Goal: Browse casually: Explore the website without a specific task or goal

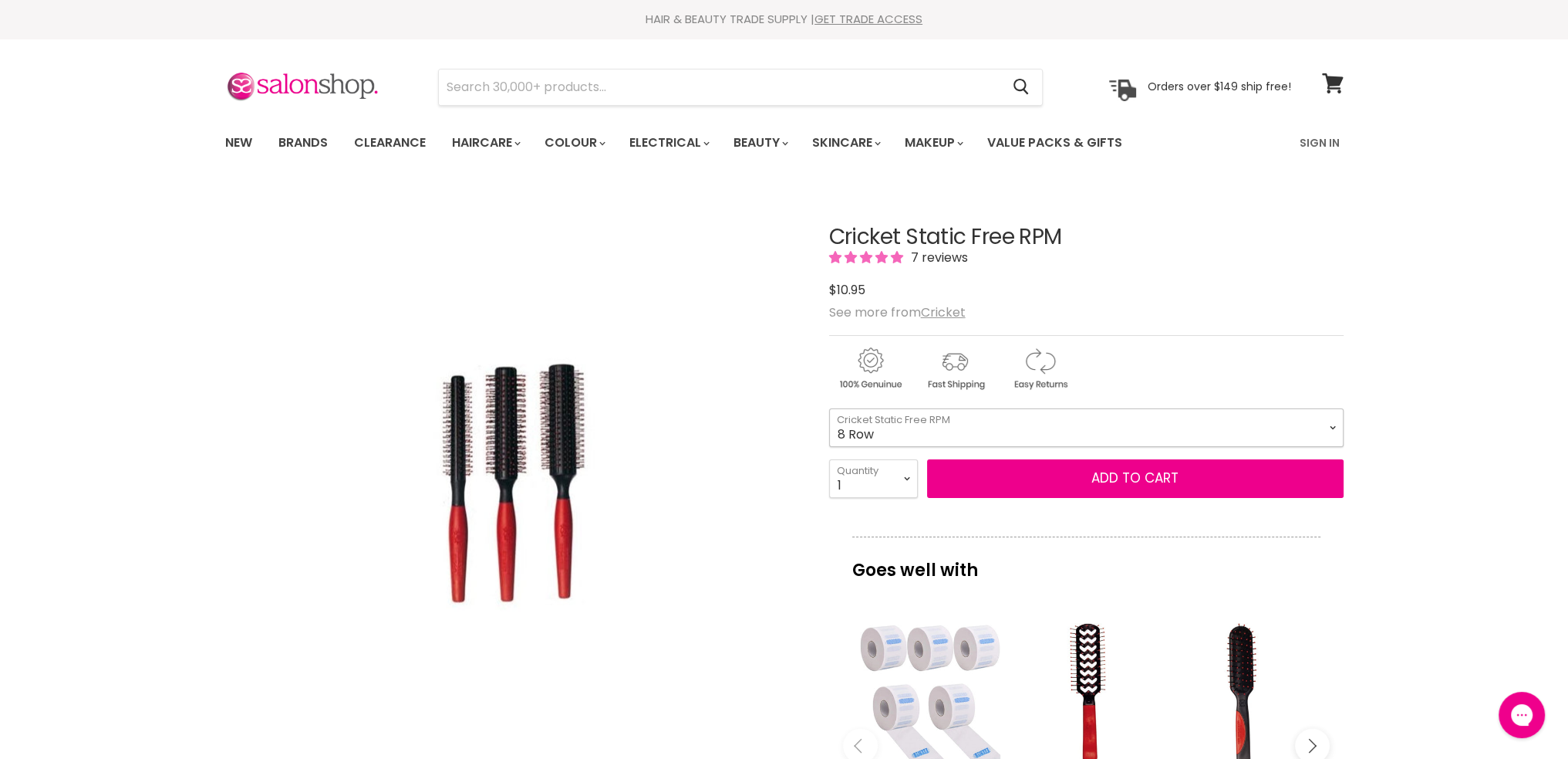
click at [1335, 423] on select "8 Row 12 Row 12 Row XL" at bounding box center [1086, 428] width 515 height 39
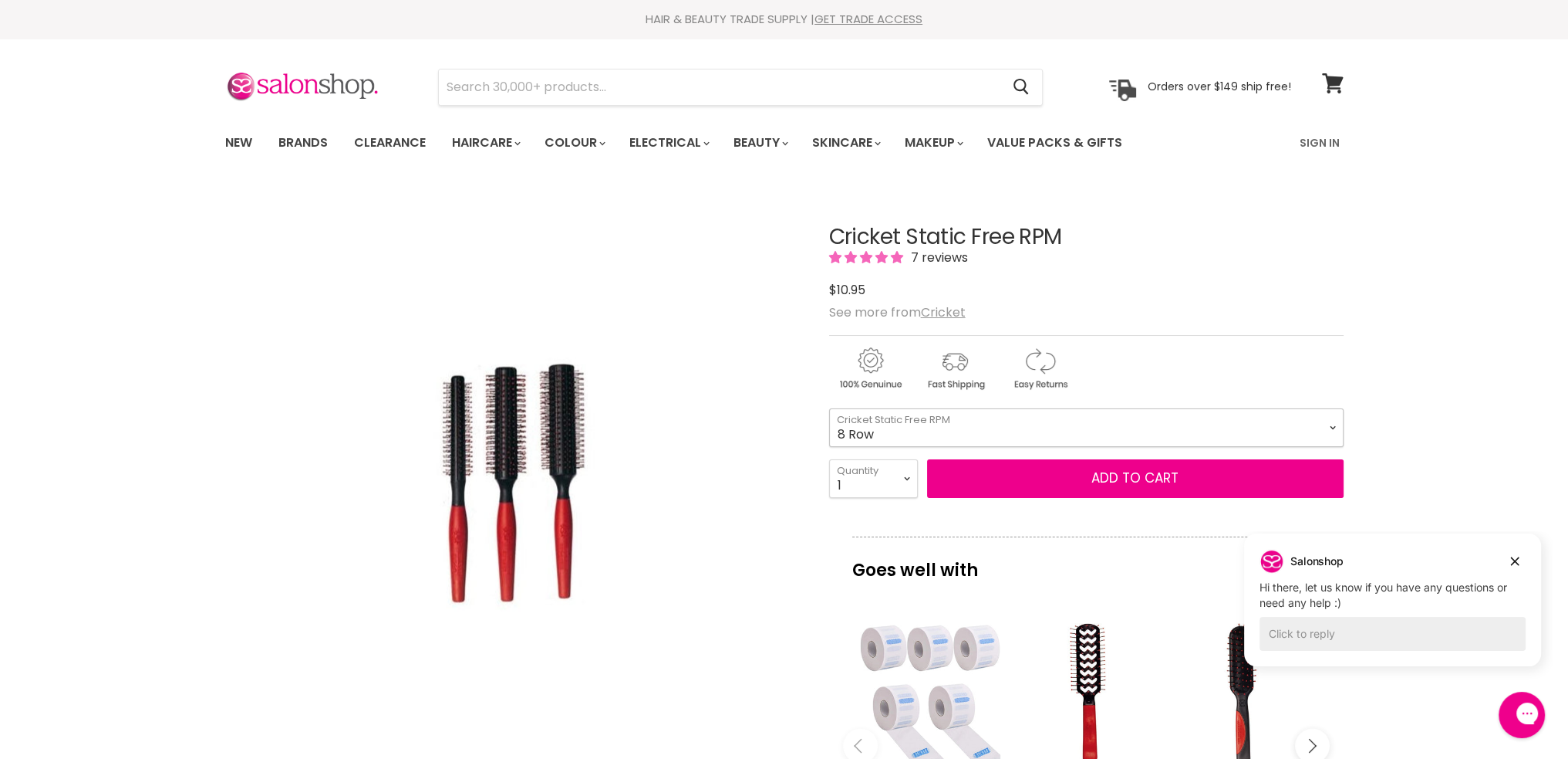
click at [1334, 423] on select "8 Row 12 Row 12 Row XL" at bounding box center [1086, 428] width 515 height 39
click at [568, 449] on img "Cricket Static Free RPM image. Click or Scroll to Zoom." at bounding box center [513, 474] width 270 height 407
click at [520, 450] on img "Cricket Static Free RPM image. Click or Scroll to Zoom." at bounding box center [513, 474] width 270 height 407
click at [454, 451] on img "Cricket Static Free RPM image. Click or Scroll to Zoom." at bounding box center [513, 474] width 270 height 407
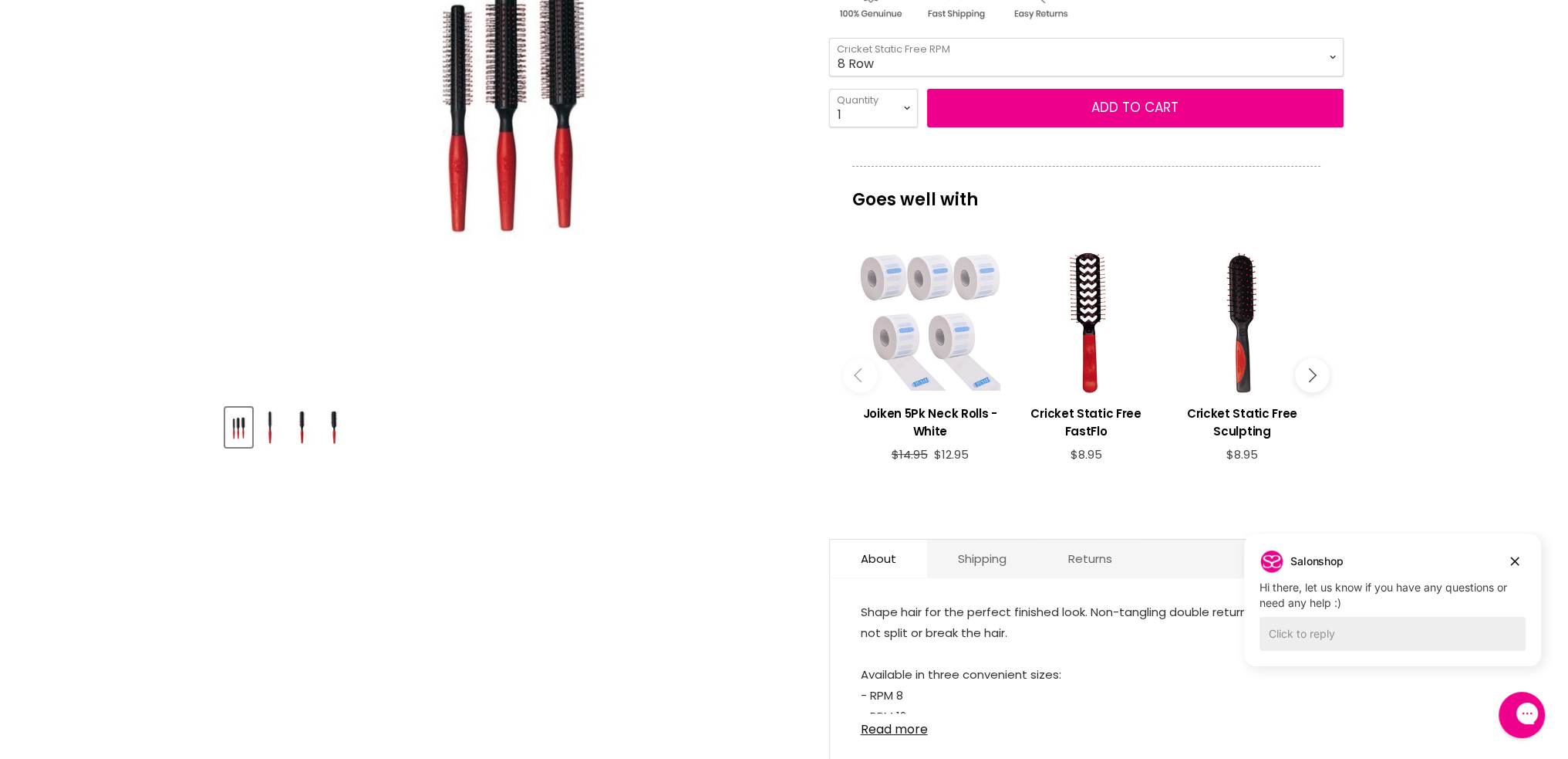
scroll to position [386, 0]
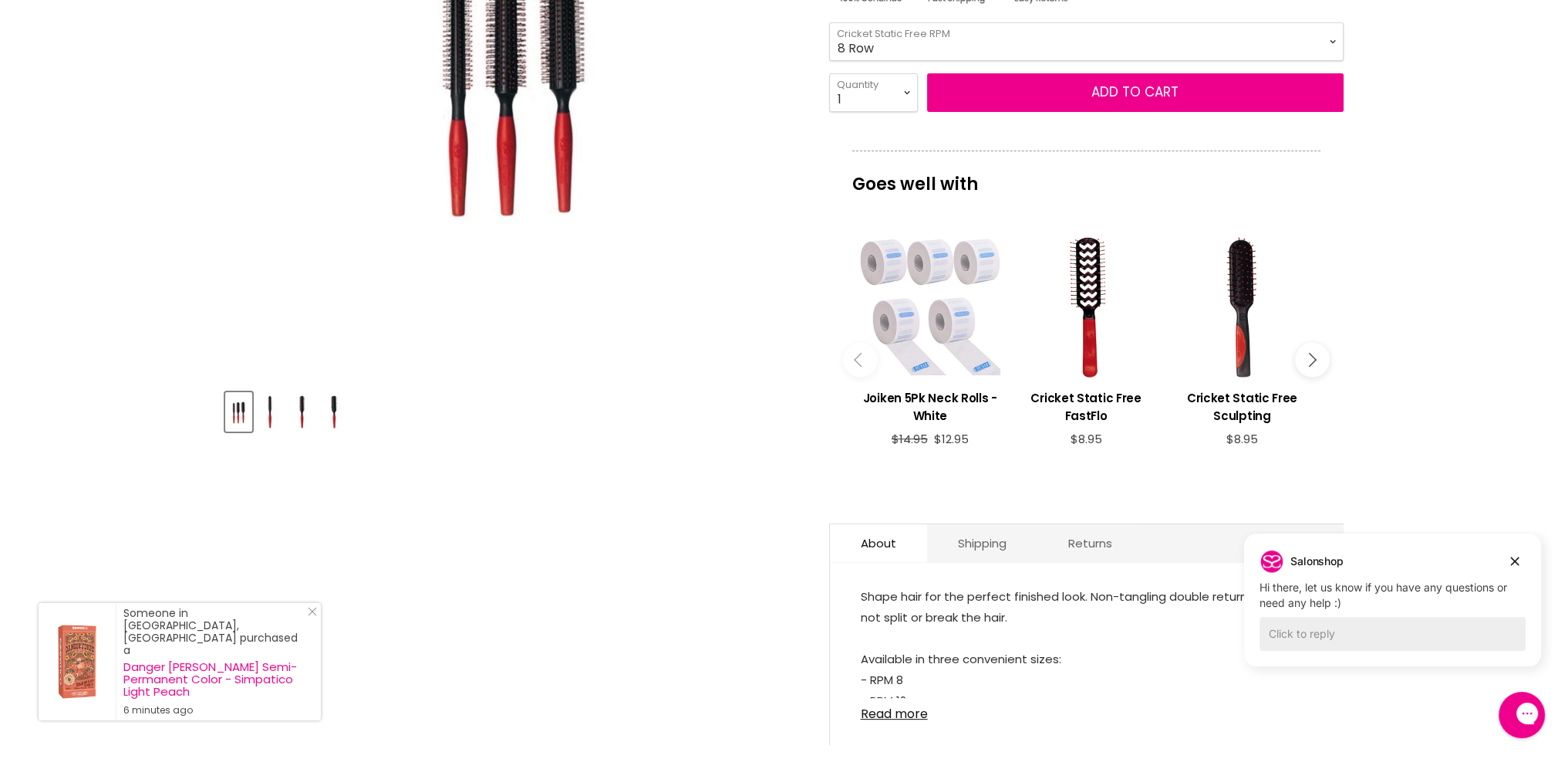
click at [274, 419] on img "Product thumbnails" at bounding box center [270, 411] width 24 height 36
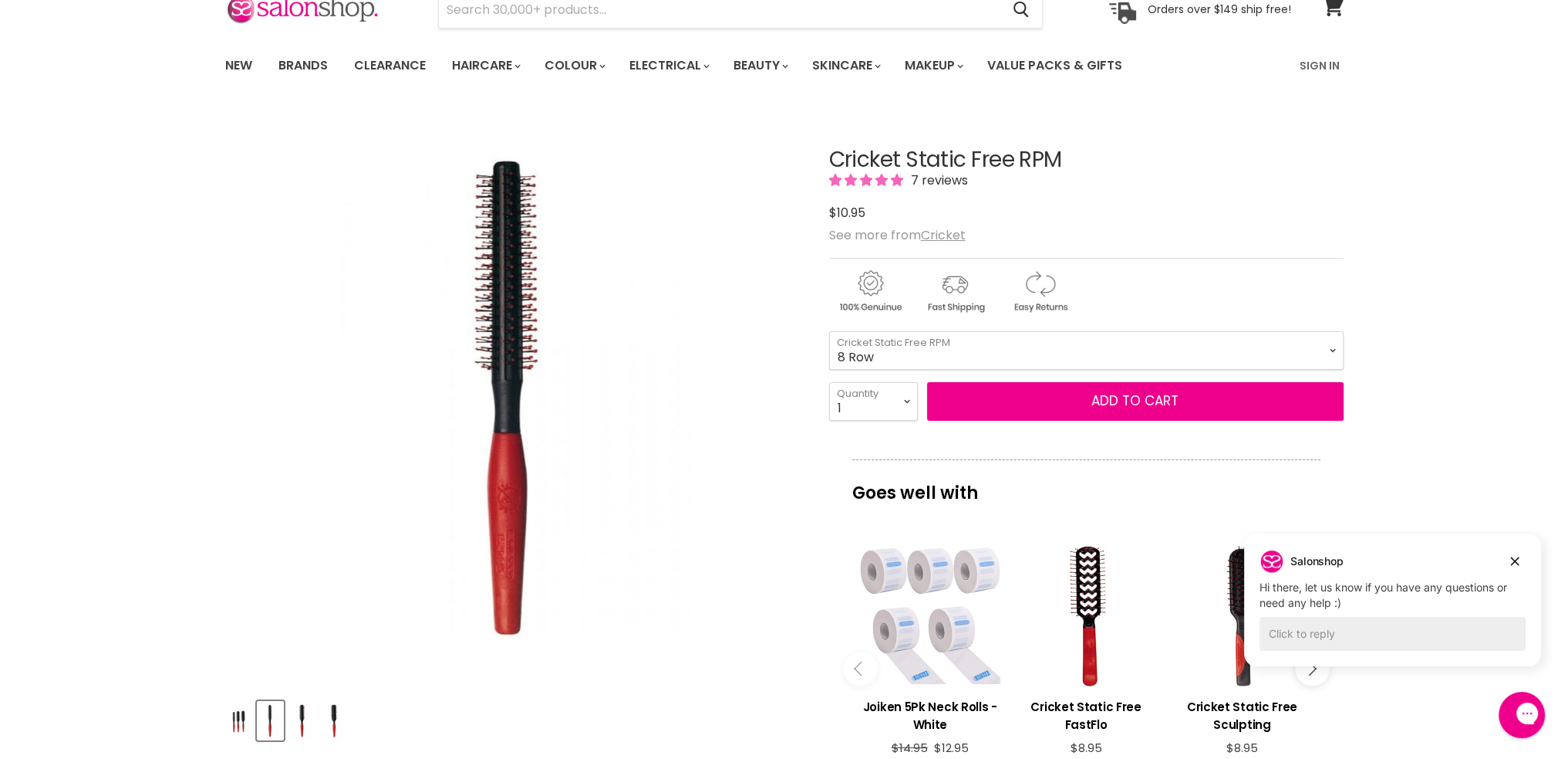
scroll to position [155, 0]
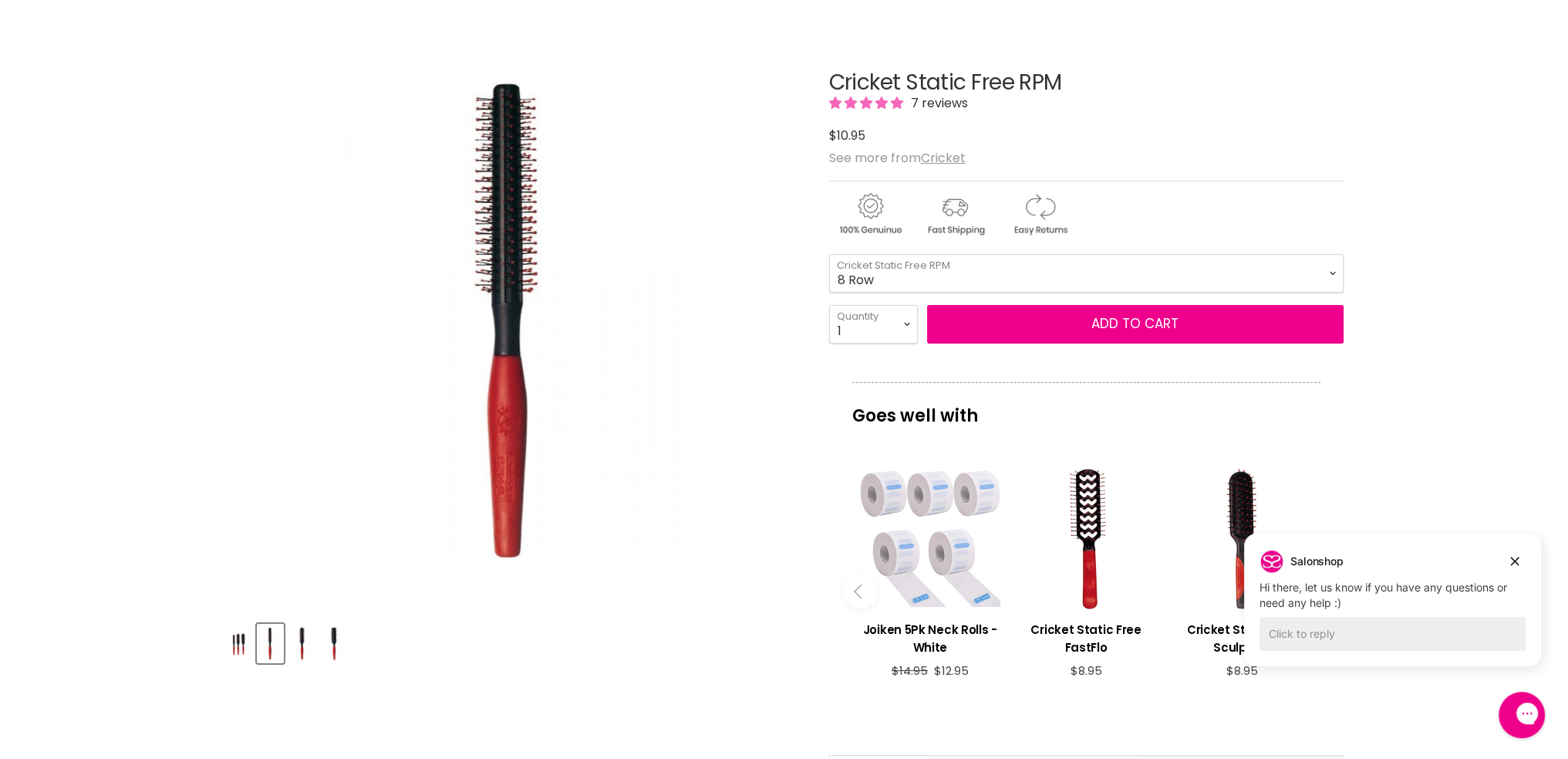
click at [510, 462] on img "Cricket Static Free RPM image. Click or Scroll to Zoom." at bounding box center [512, 320] width 360 height 540
click at [509, 462] on img "Cricket Static Free RPM image. Click or Scroll to Zoom." at bounding box center [512, 320] width 360 height 540
click at [508, 462] on img "Cricket Static Free RPM image. Click or Scroll to Zoom." at bounding box center [512, 320] width 360 height 540
click at [297, 650] on img "Product thumbnails" at bounding box center [302, 643] width 24 height 36
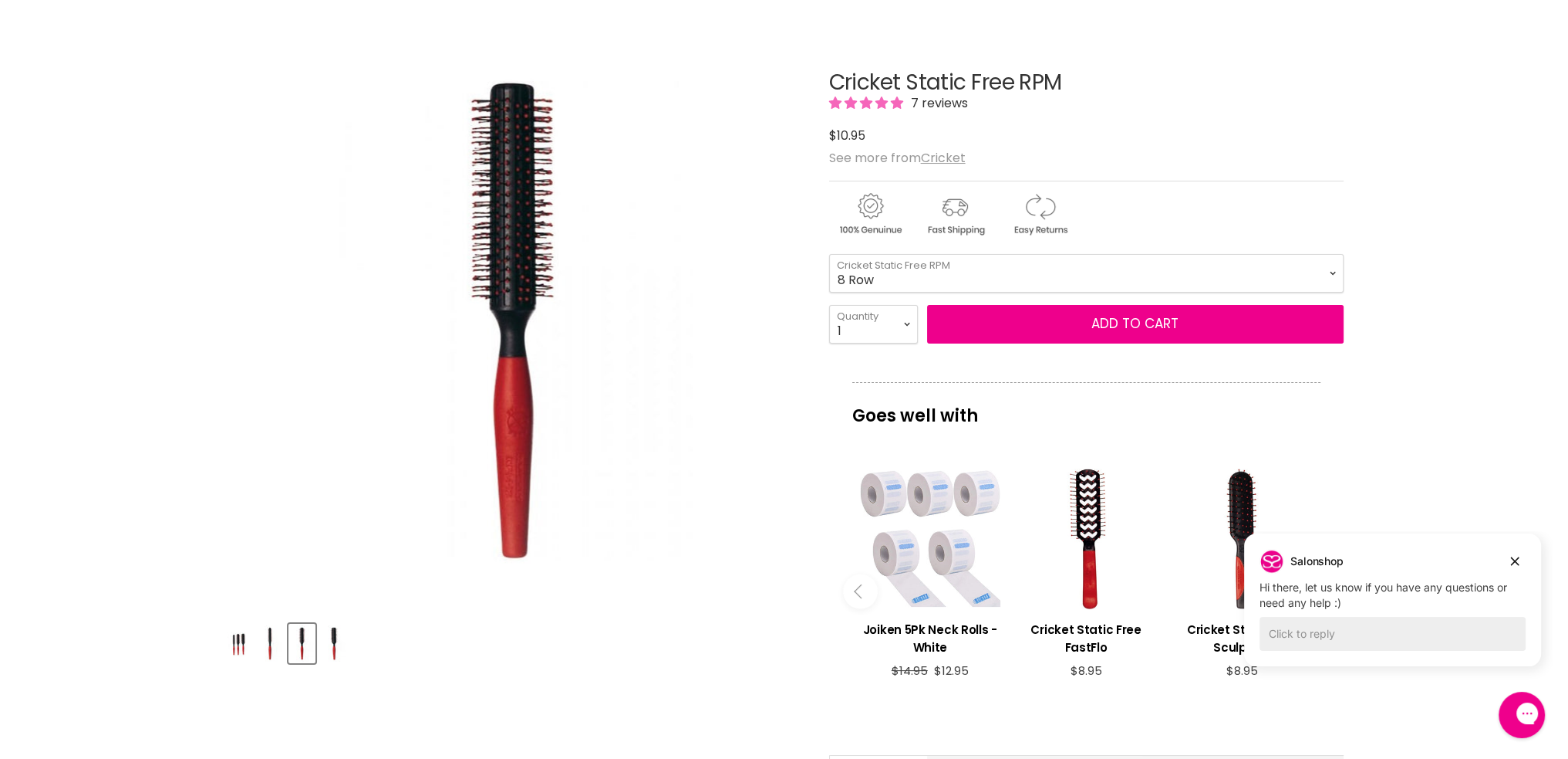
click at [338, 650] on img "Product thumbnails" at bounding box center [333, 643] width 24 height 36
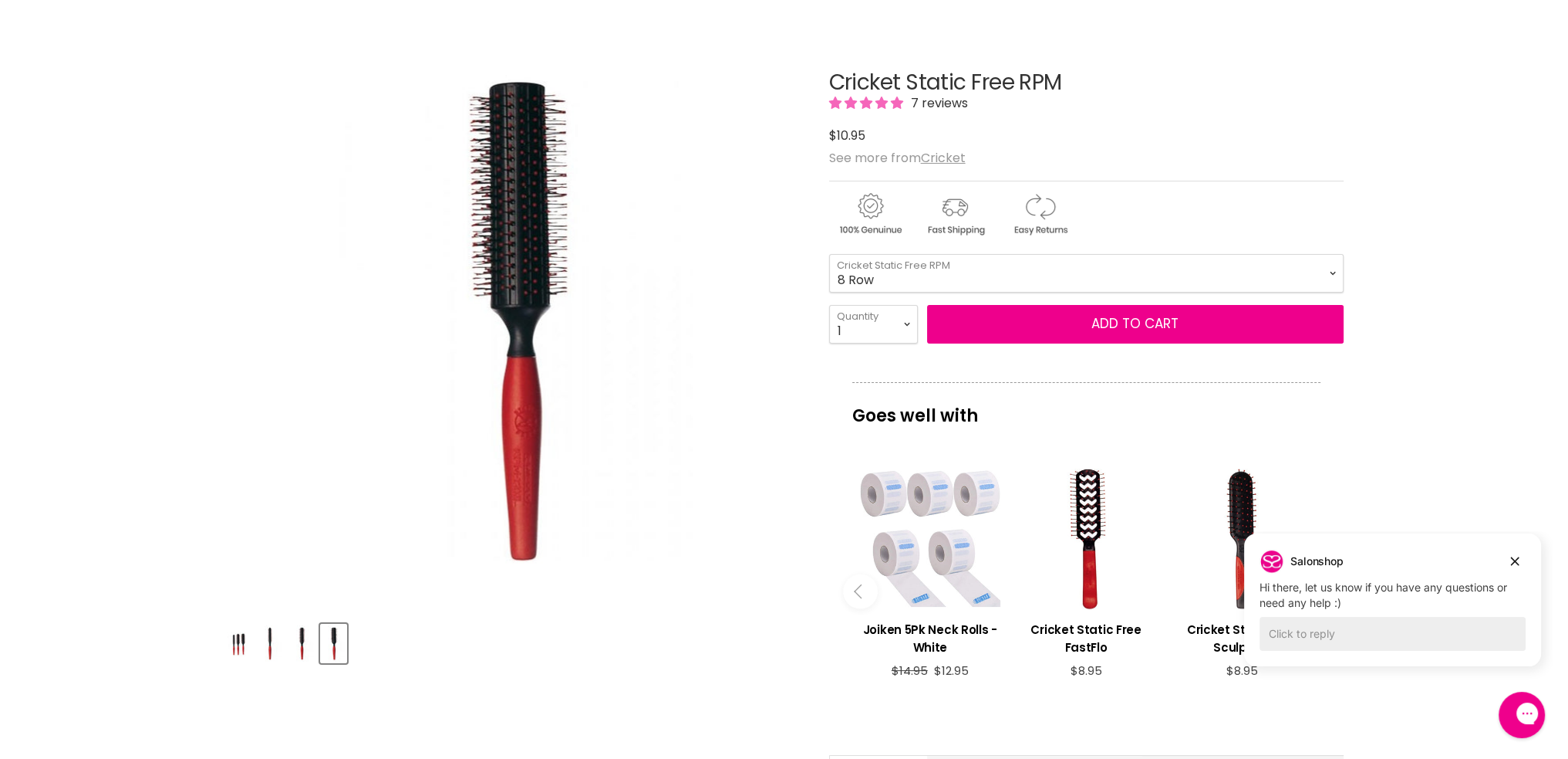
click at [517, 460] on img "Cricket Static Free RPM image. Click or Scroll to Zoom." at bounding box center [512, 320] width 360 height 540
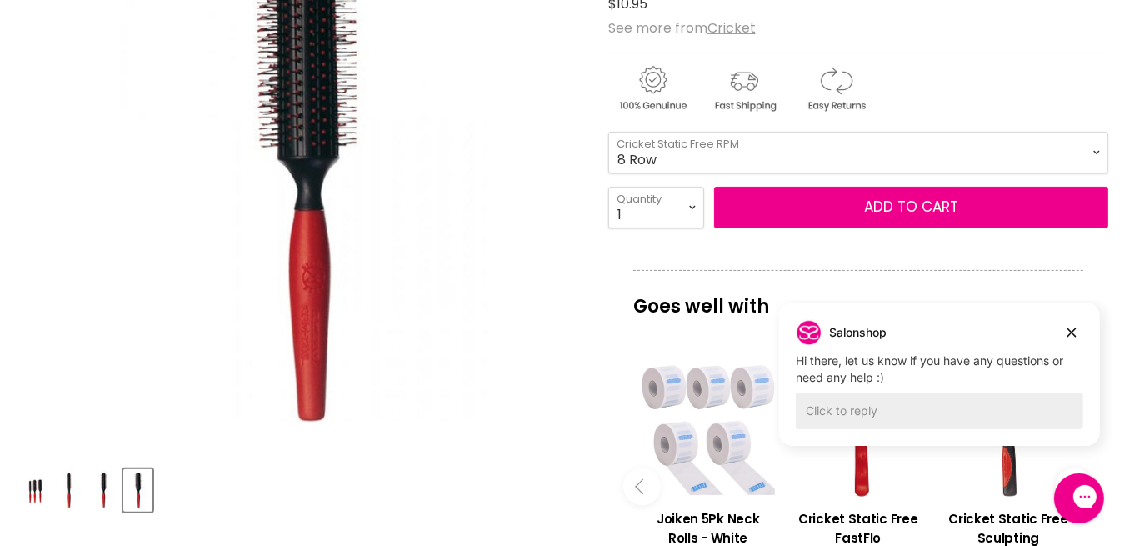
scroll to position [333, 0]
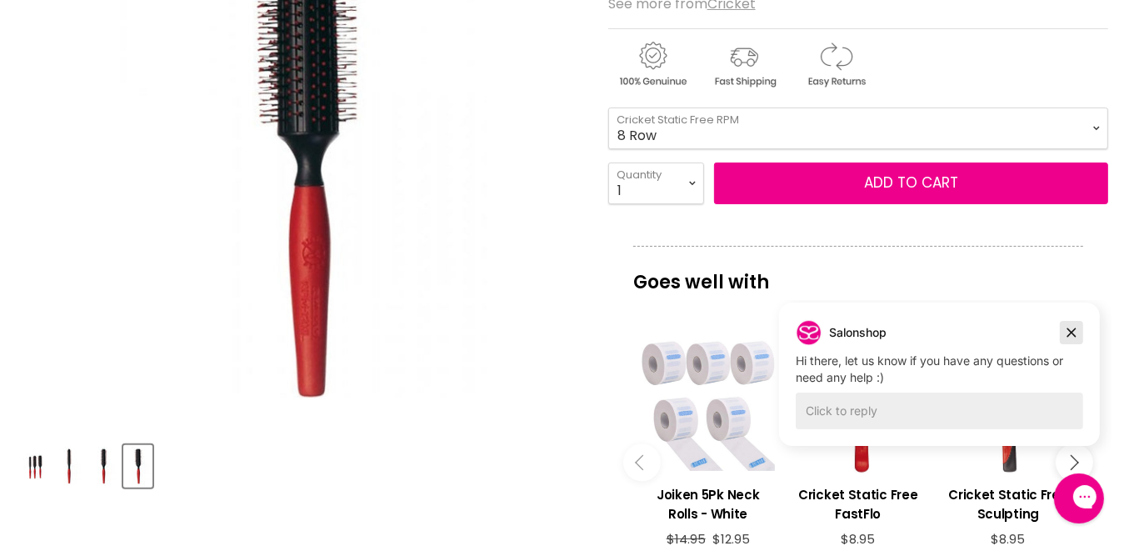
click at [1068, 333] on icon "Dismiss campaign" at bounding box center [1070, 331] width 9 height 9
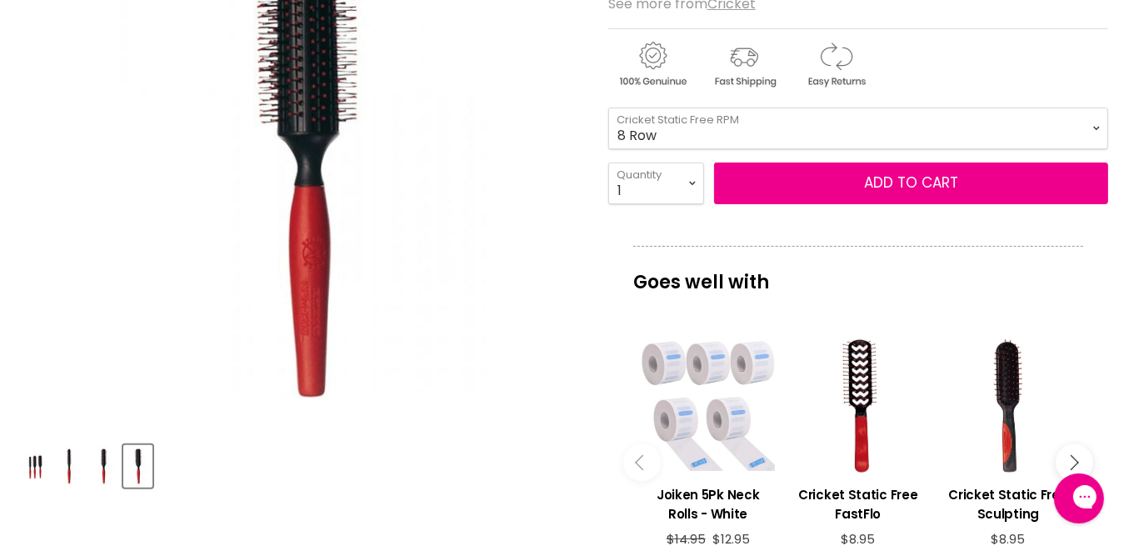
drag, startPoint x: 346, startPoint y: 165, endPoint x: 337, endPoint y: 237, distance: 73.0
click at [337, 237] on img "Cricket Static Free RPM image. Click or Scroll to Zoom." at bounding box center [300, 148] width 373 height 560
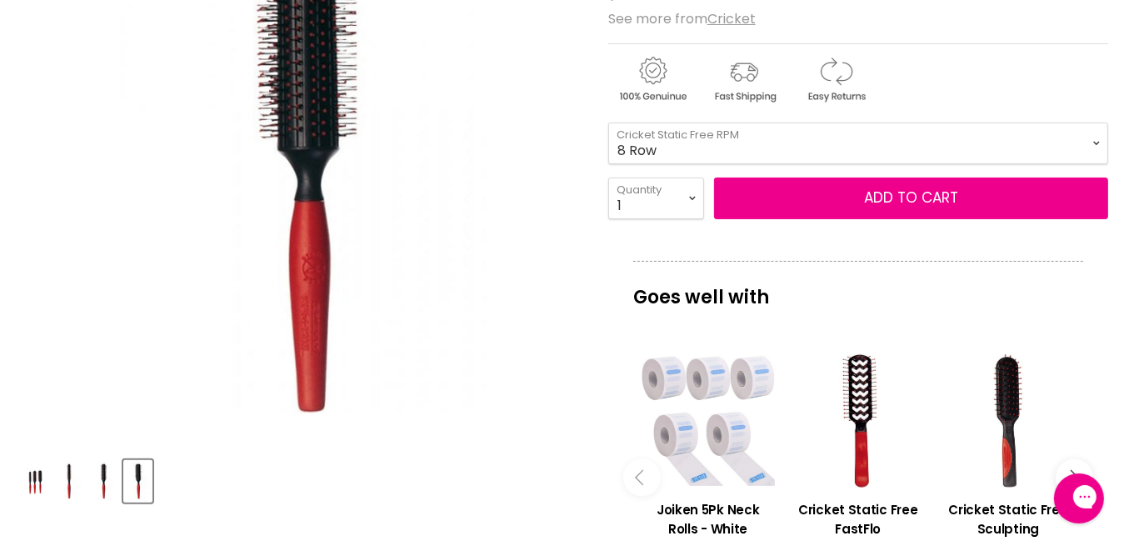
scroll to position [321, 0]
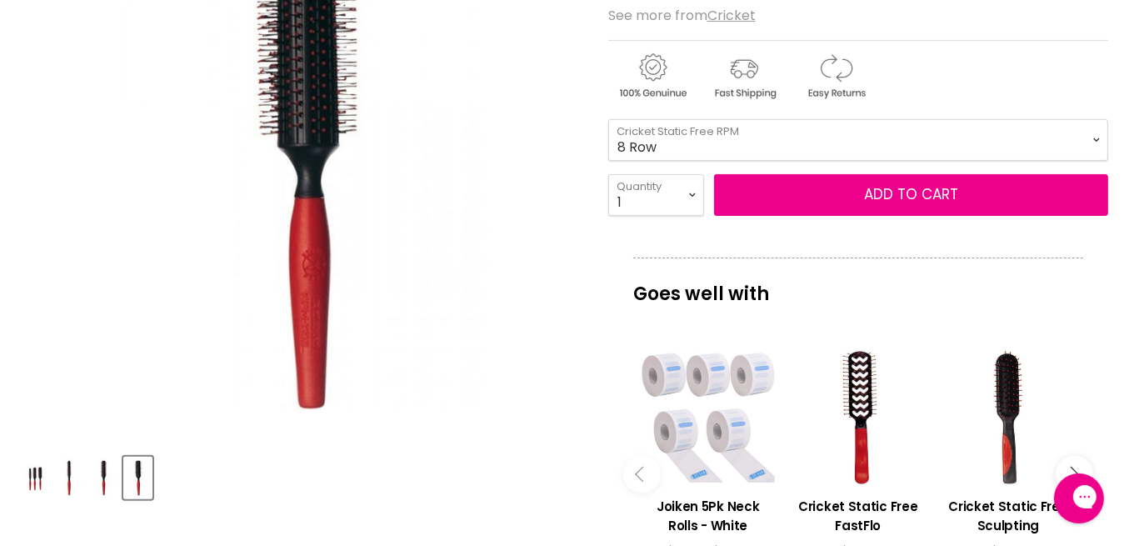
click at [102, 479] on img "Product thumbnails" at bounding box center [104, 477] width 26 height 39
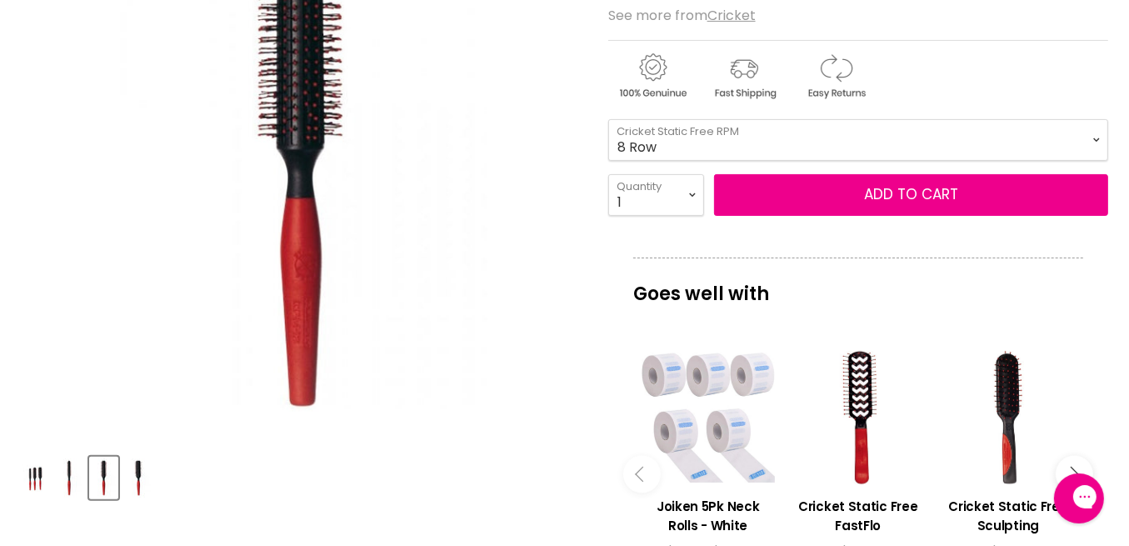
click at [140, 478] on img "Product thumbnails" at bounding box center [138, 477] width 26 height 39
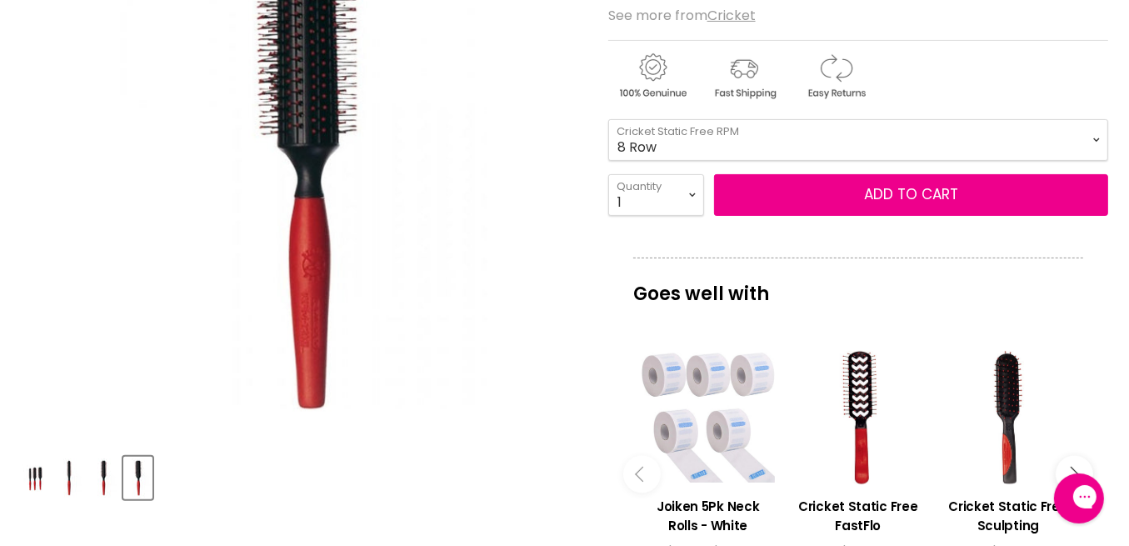
click at [100, 476] on img "Product thumbnails" at bounding box center [104, 477] width 26 height 39
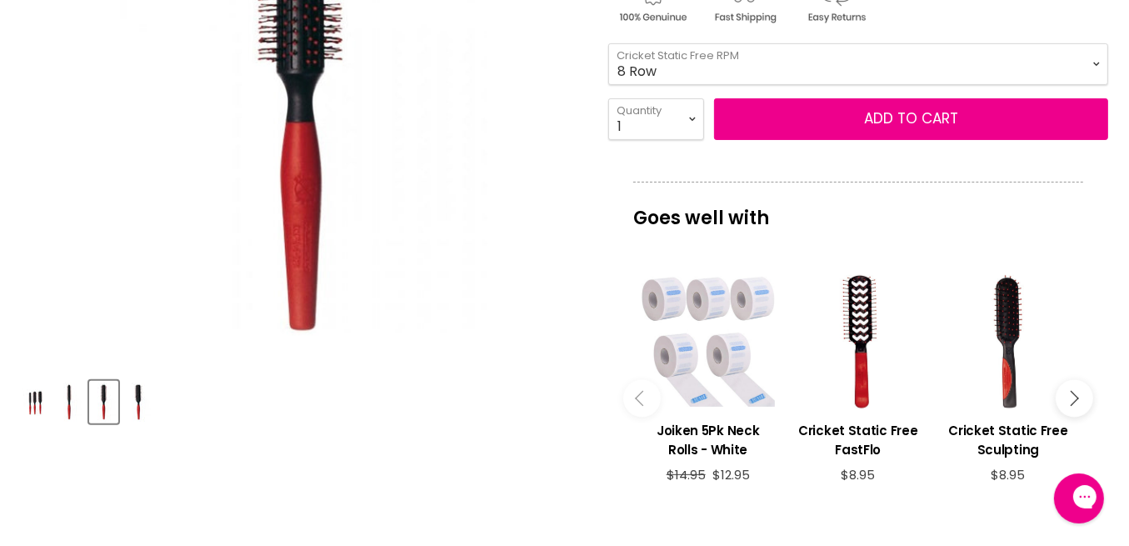
scroll to position [416, 0]
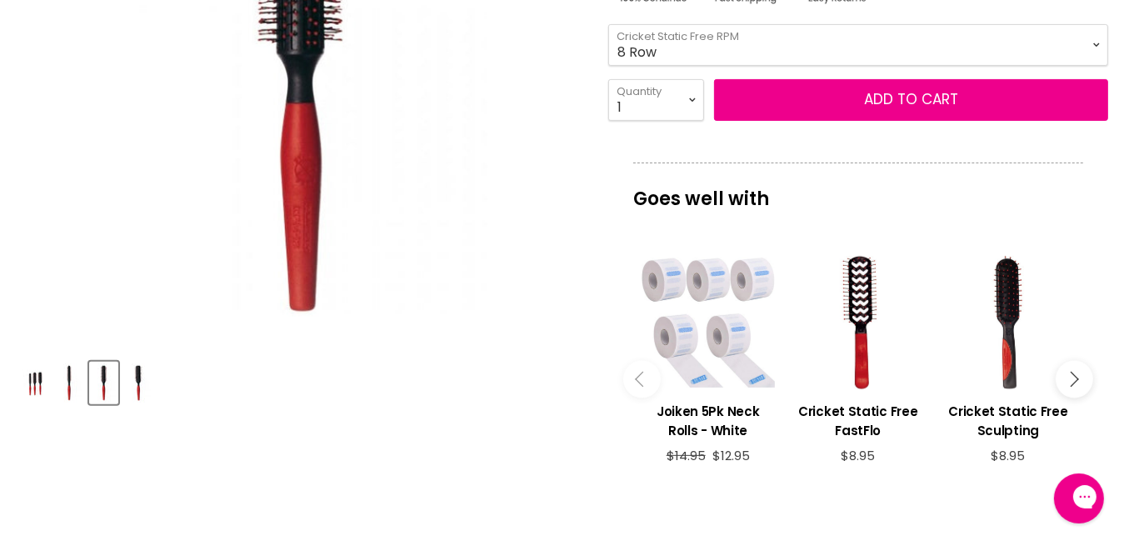
click at [72, 390] on img "Product thumbnails" at bounding box center [70, 382] width 26 height 39
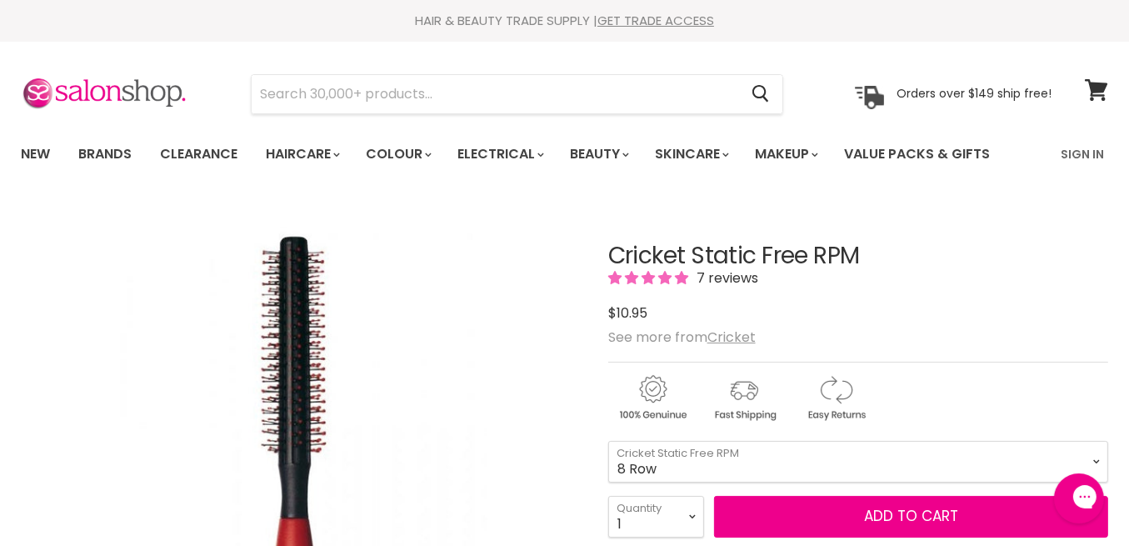
scroll to position [0, 0]
